Goal: Submit feedback/report problem

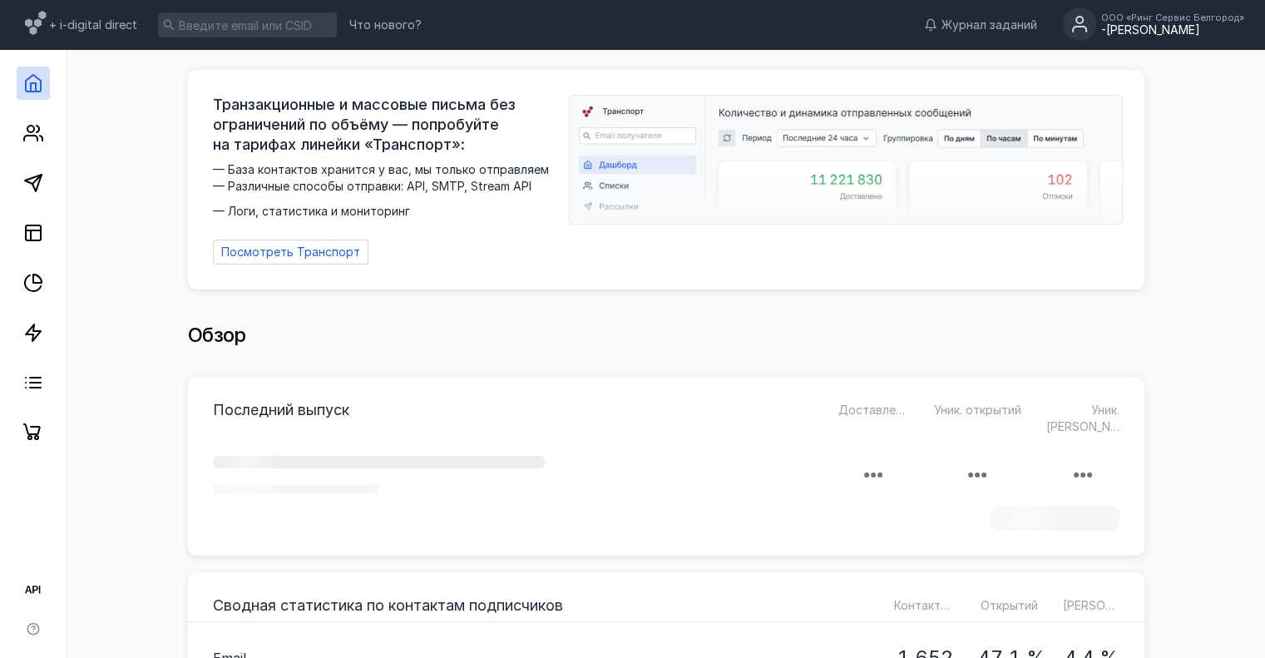
click at [1125, 23] on div "-[PERSON_NAME]" at bounding box center [1172, 30] width 143 height 14
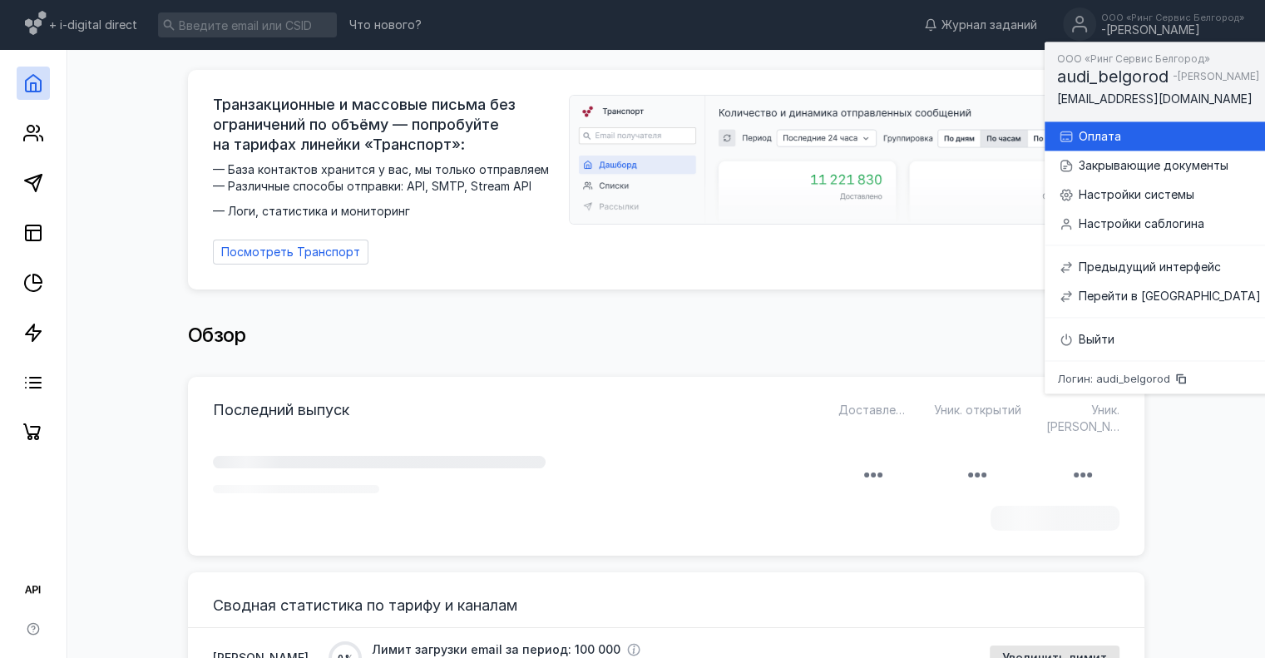
click at [1131, 139] on div "Оплата" at bounding box center [1169, 136] width 182 height 17
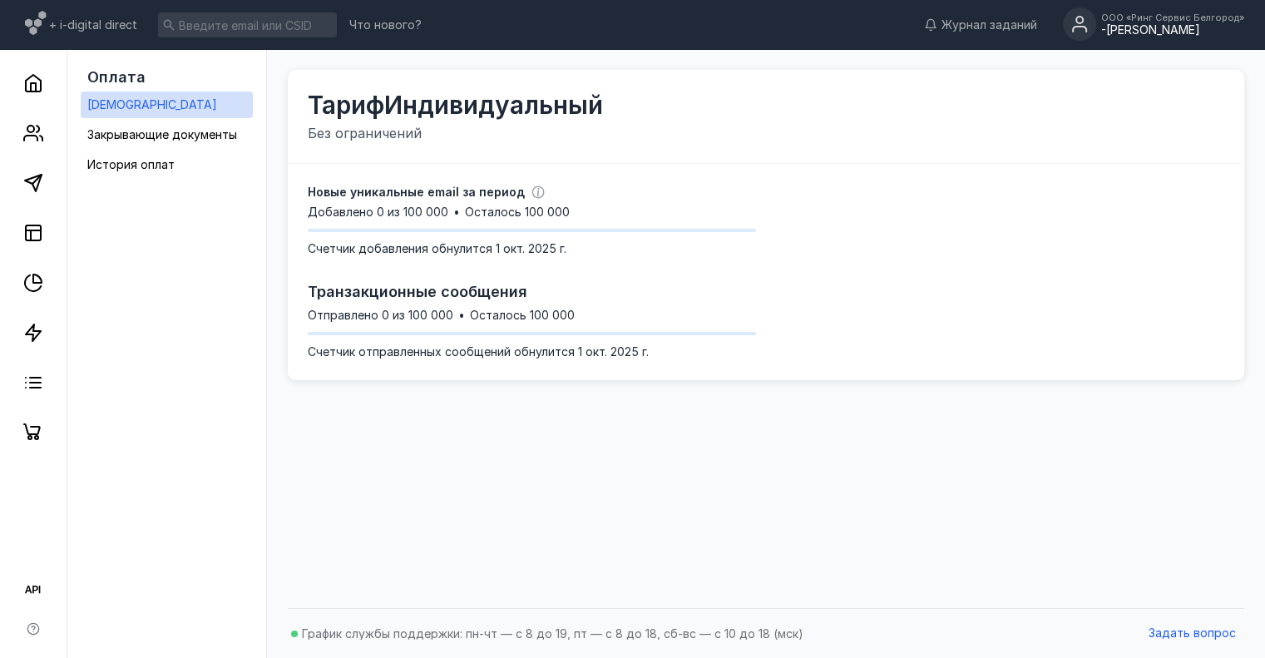
click at [1168, 29] on div "-[PERSON_NAME]" at bounding box center [1172, 30] width 143 height 14
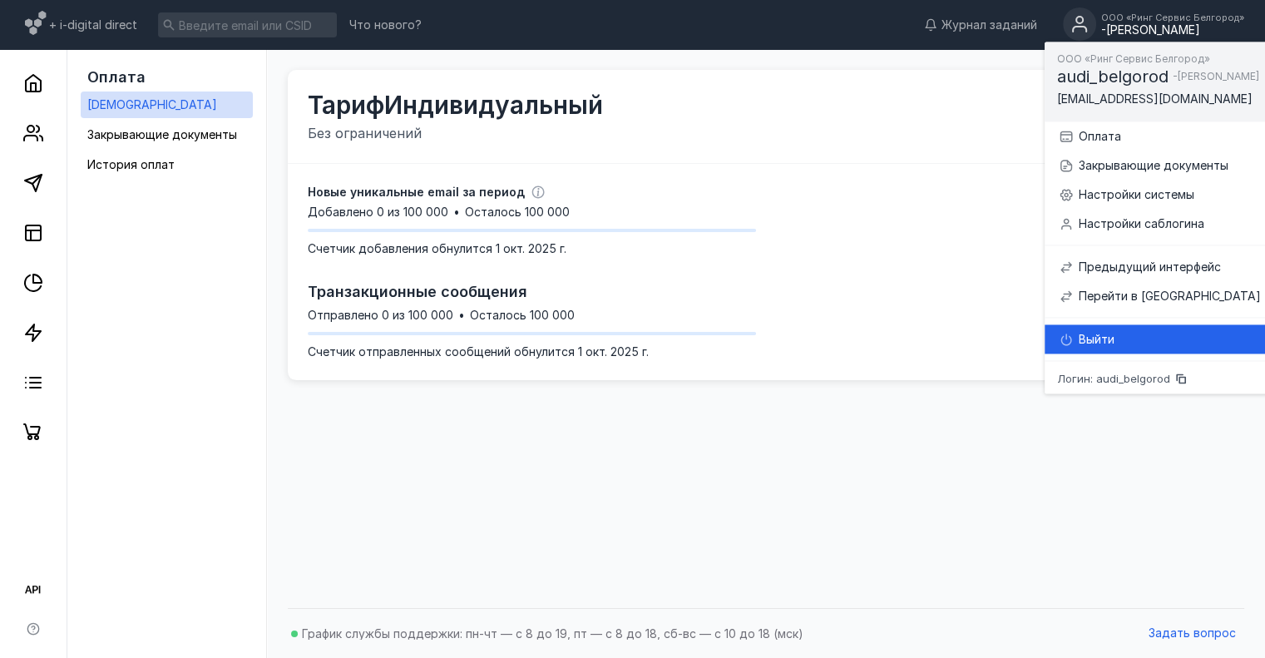
click at [1071, 338] on icon at bounding box center [1065, 339] width 13 height 13
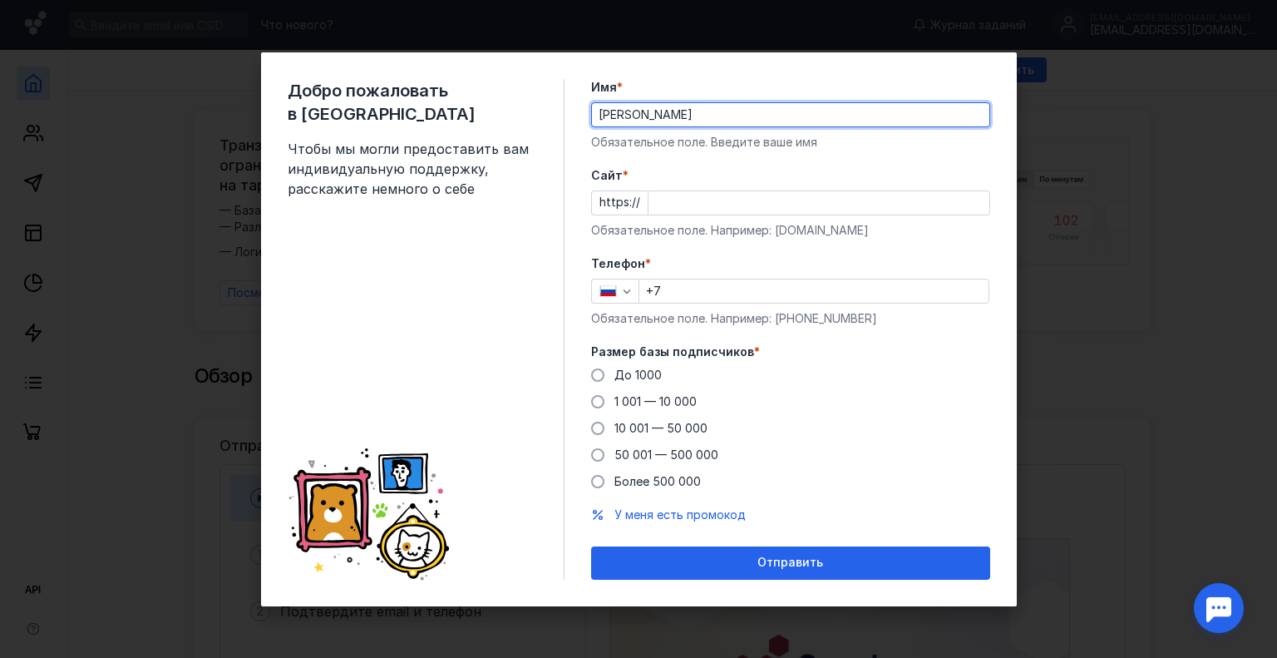
click at [704, 212] on input "Cайт *" at bounding box center [818, 202] width 341 height 23
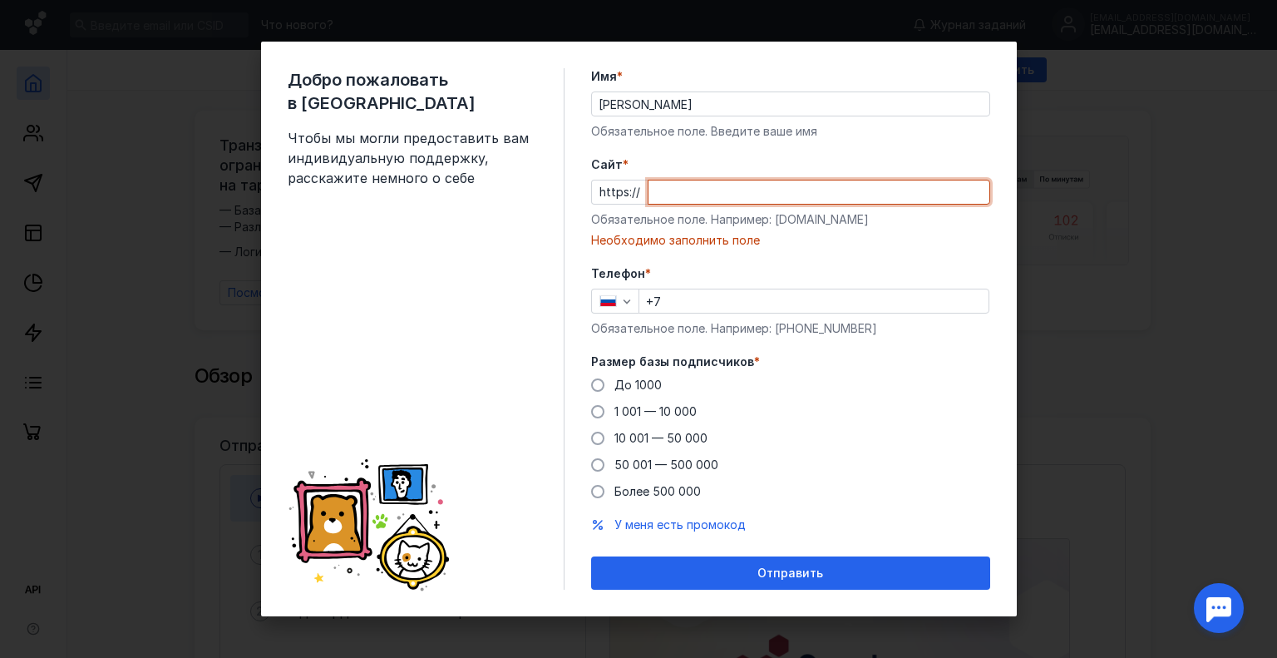
click at [705, 185] on input "Cайт *" at bounding box center [818, 191] width 341 height 23
paste input "app.sendsay.ru/dashboard"
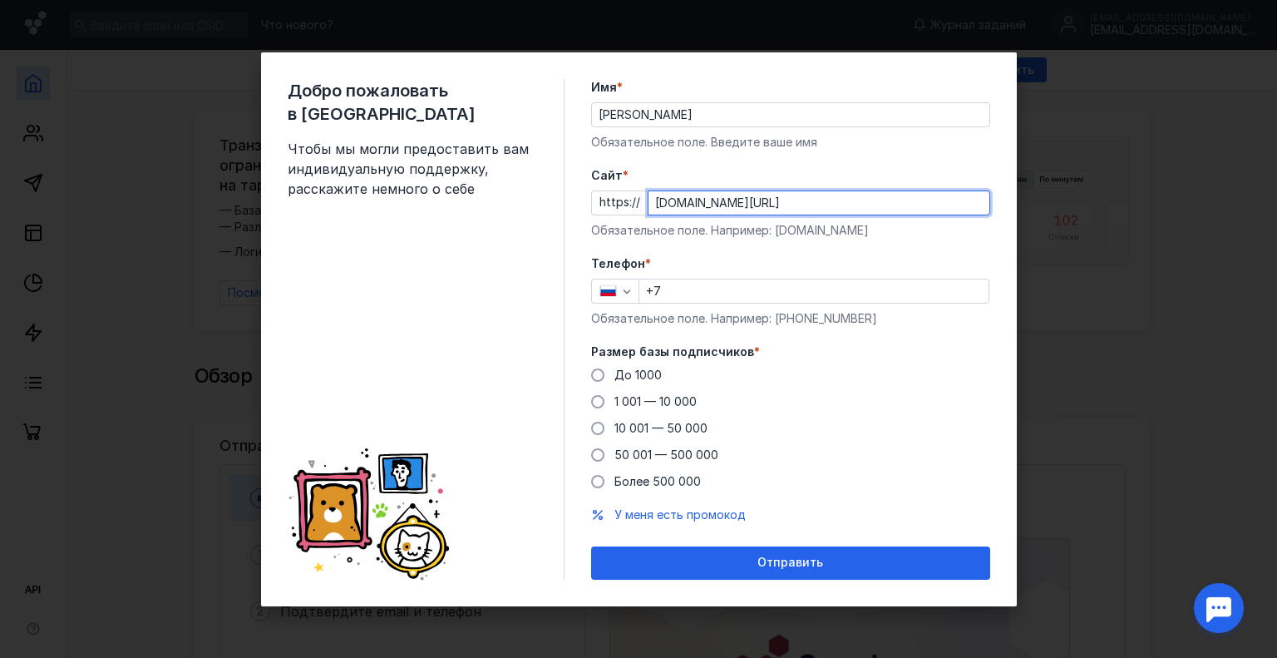
type input "app.sendsay.ru/dashboard"
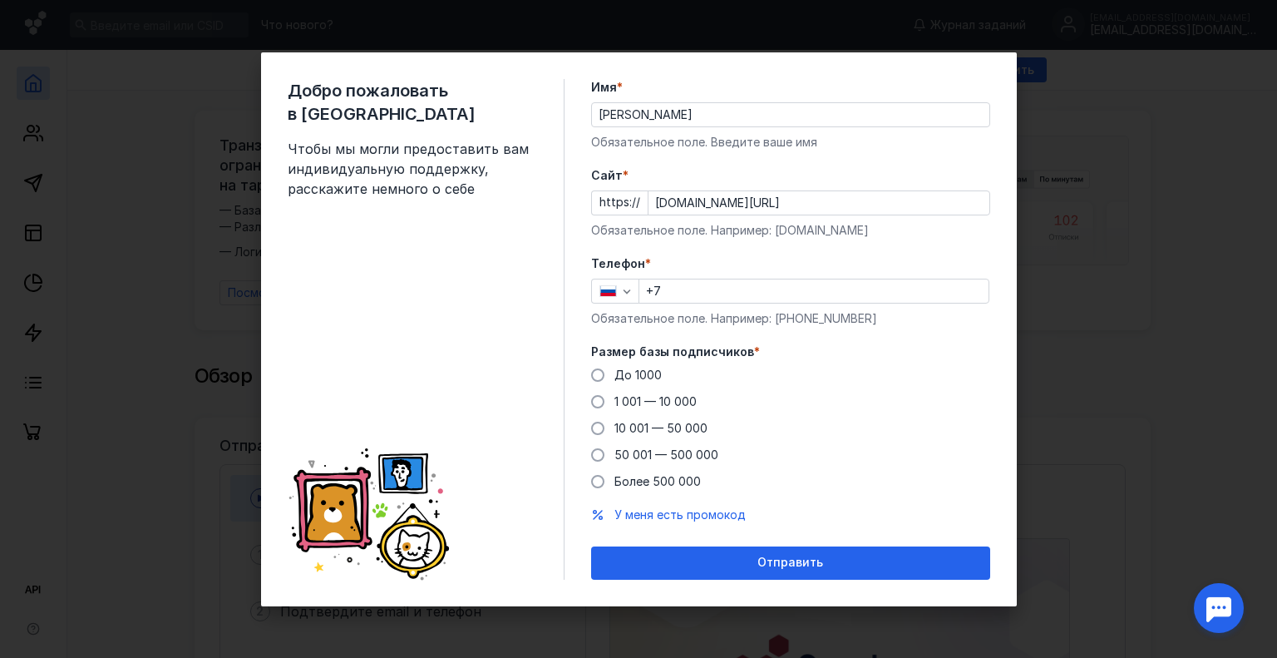
click at [698, 308] on div "Телефон * +7 Обязательное поле. Например: +7 987 654 32 10" at bounding box center [790, 291] width 399 height 72
click at [702, 301] on div "+7" at bounding box center [814, 291] width 351 height 25
type input "+7 911 209-78-79"
click at [662, 375] on div "До 1000 1 001 — 10 000 10 001 — 50 000 50 001 — 500 000 Более 500 000" at bounding box center [790, 428] width 399 height 123
click at [645, 383] on div "До 1000 1 001 — 10 000 10 001 — 50 000 50 001 — 500 000 Более 500 000" at bounding box center [790, 428] width 399 height 123
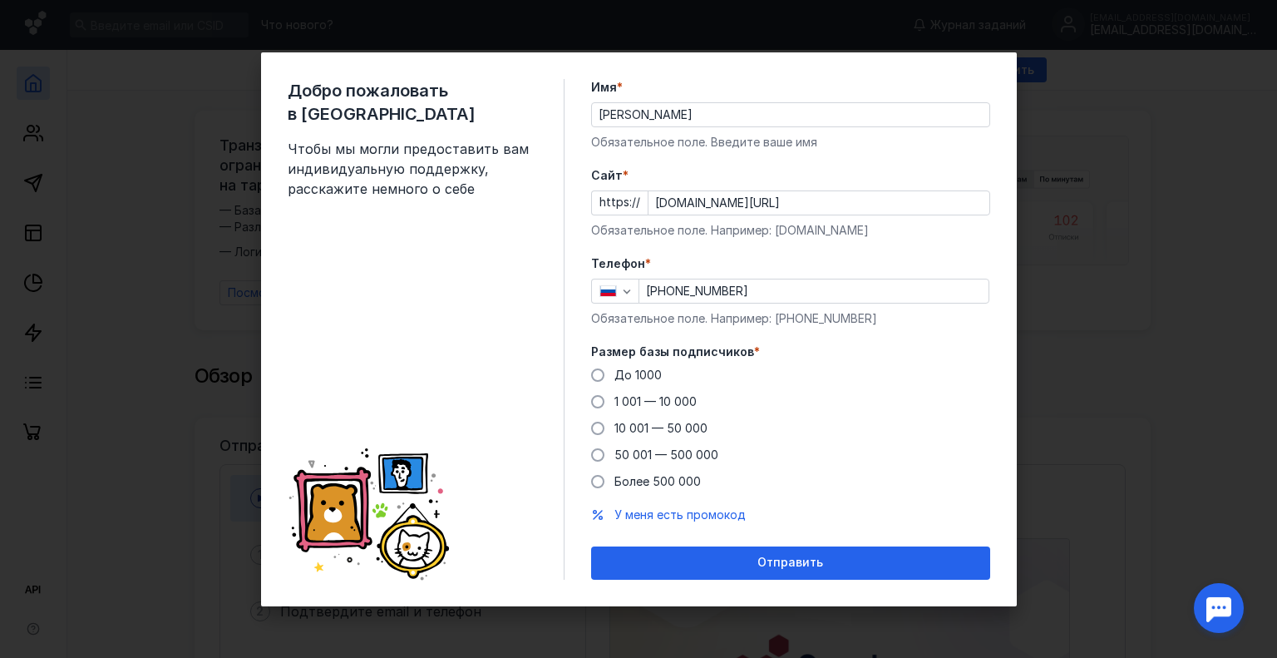
click at [632, 380] on span "До 1000" at bounding box center [637, 374] width 47 height 14
click at [0, 0] on input "До 1000" at bounding box center [0, 0] width 0 height 0
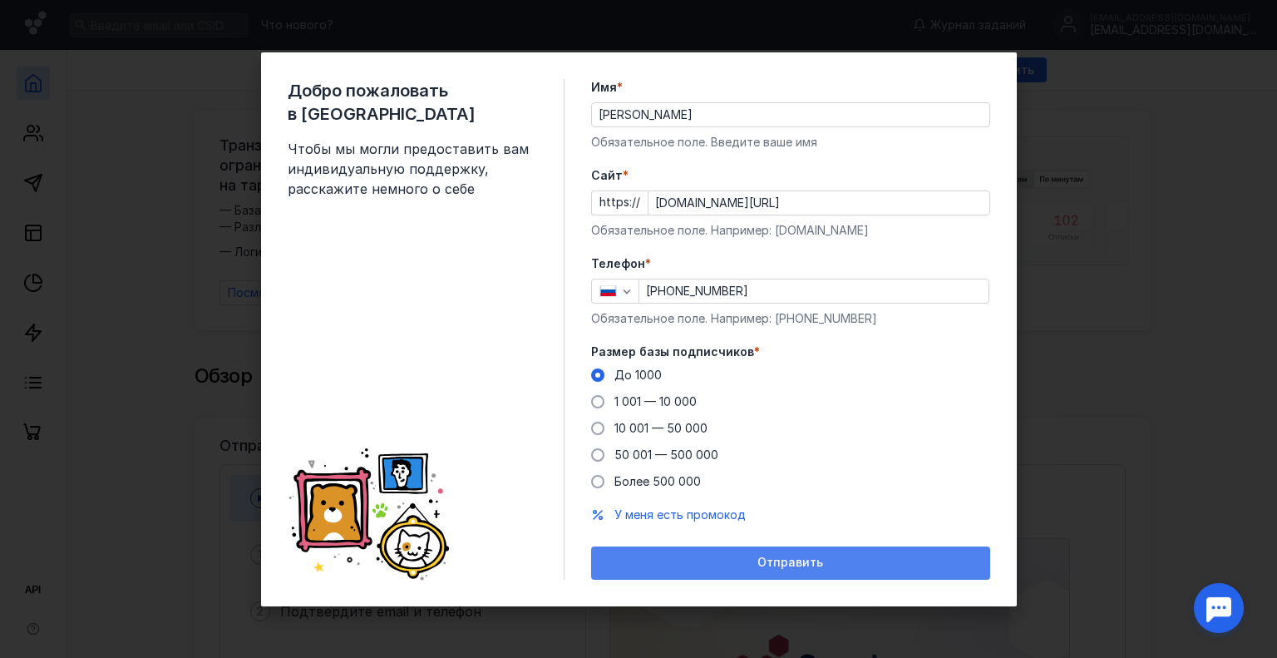
click at [684, 562] on div "Отправить" at bounding box center [790, 562] width 382 height 14
